Goal: Information Seeking & Learning: Learn about a topic

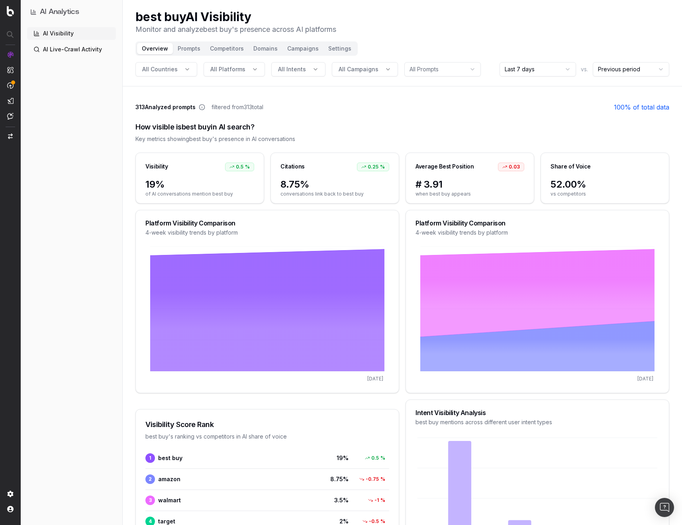
click at [340, 115] on div "How visible is best buy in AI search? Key metrics showing best buy 's presence …" at bounding box center [402, 132] width 534 height 41
click at [303, 49] on button "Campaigns" at bounding box center [302, 48] width 41 height 11
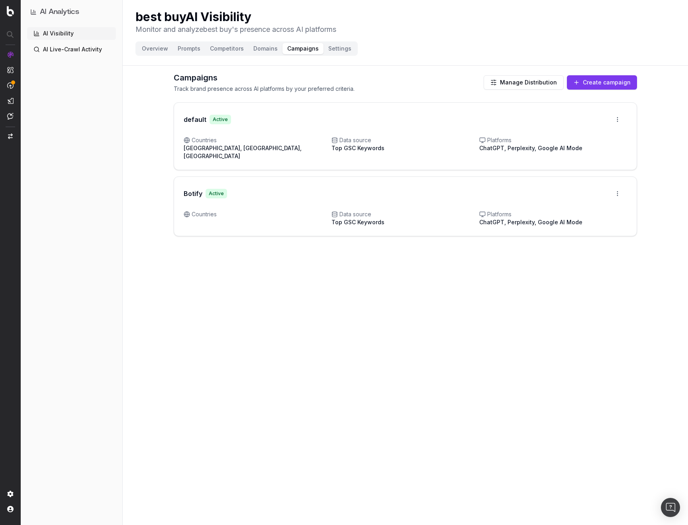
click at [518, 82] on button "Manage Distribution" at bounding box center [523, 82] width 80 height 14
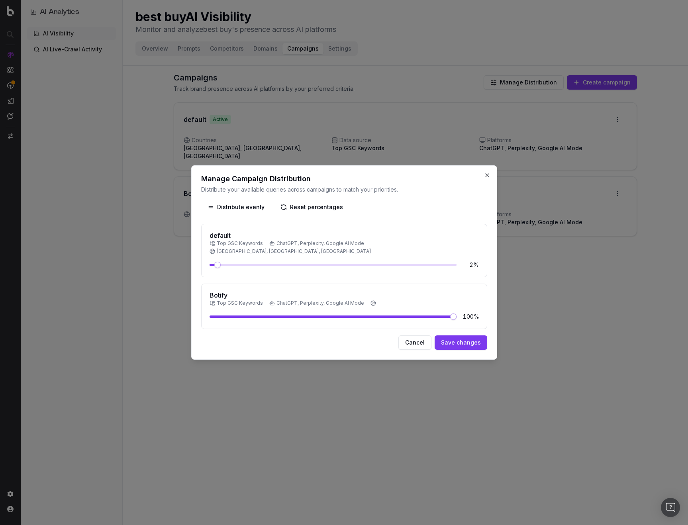
click at [456, 313] on span at bounding box center [453, 316] width 6 height 6
click at [475, 338] on button "Save changes" at bounding box center [460, 342] width 53 height 14
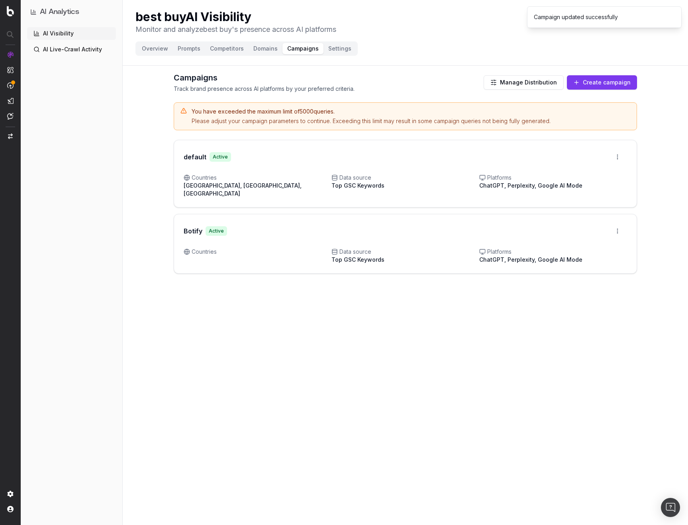
click at [522, 83] on button "Manage Distribution" at bounding box center [523, 82] width 80 height 14
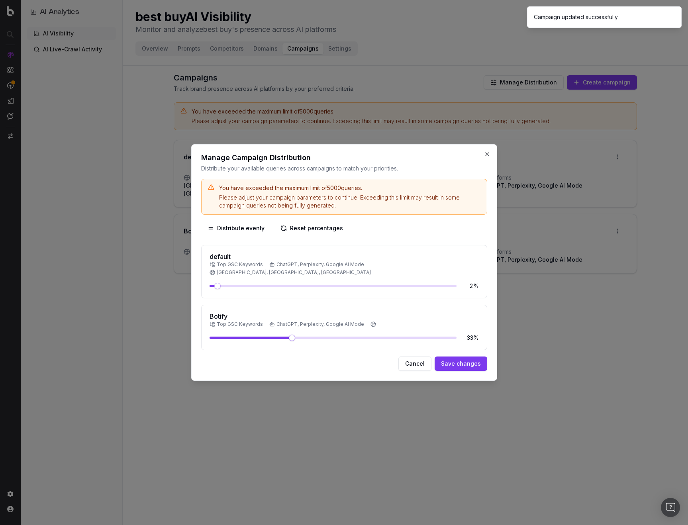
click at [291, 334] on span at bounding box center [292, 337] width 6 height 6
click at [474, 368] on button "Save changes" at bounding box center [460, 363] width 53 height 14
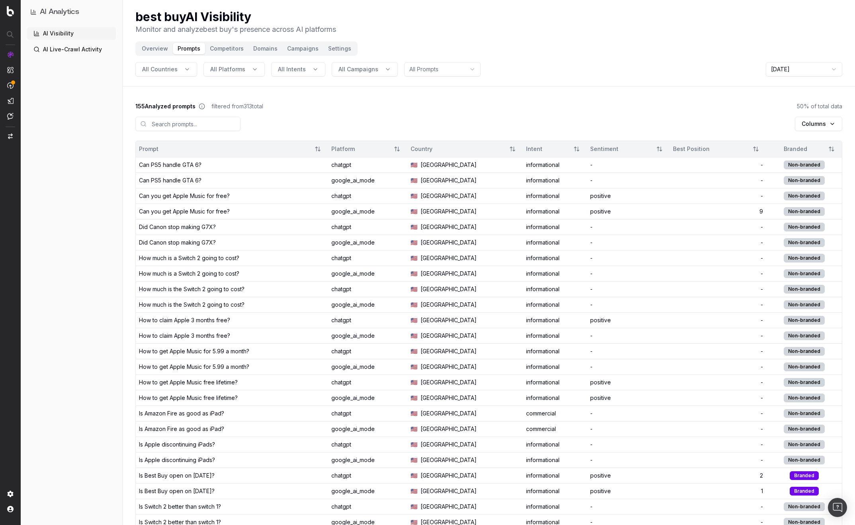
click at [516, 25] on div "best buy AI Visibility Monitor and analyze best buy 's presence across AI platf…" at bounding box center [488, 22] width 707 height 25
click at [195, 15] on h1 "best buy AI Visibility" at bounding box center [235, 17] width 201 height 14
drag, startPoint x: 195, startPoint y: 15, endPoint x: 232, endPoint y: 14, distance: 37.4
click at [235, 14] on h1 "best buy AI Visibility" at bounding box center [235, 17] width 201 height 14
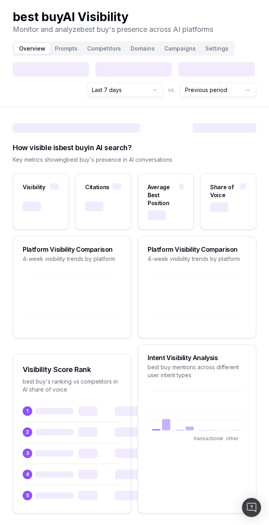
click at [60, 48] on button "Prompts" at bounding box center [66, 48] width 32 height 11
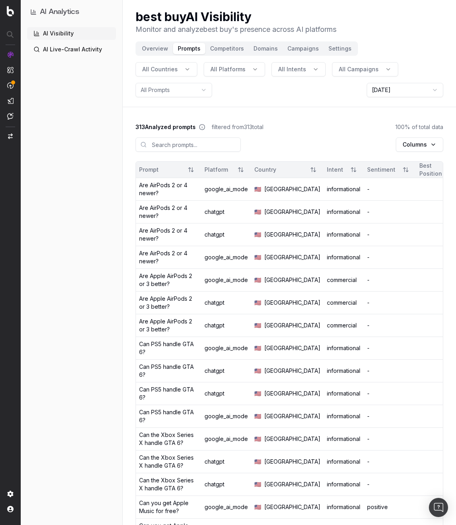
click at [227, 49] on button "Competitors" at bounding box center [226, 48] width 43 height 11
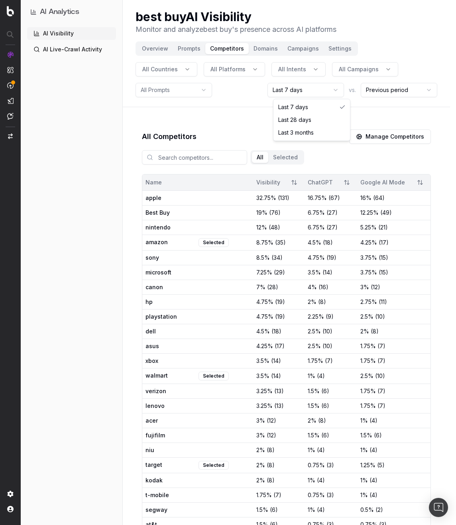
click at [329, 92] on html "AI Analytics AI Visibility AI Live-Crawl Activity best buy AI Visibility Monito…" at bounding box center [228, 262] width 456 height 525
